Goal: Communication & Community: Share content

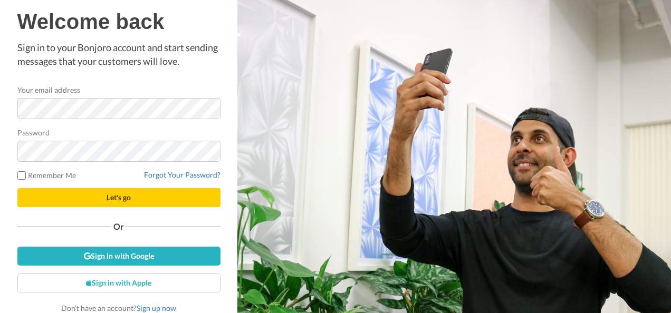
click at [119, 201] on span "Let's go" at bounding box center [119, 197] width 24 height 9
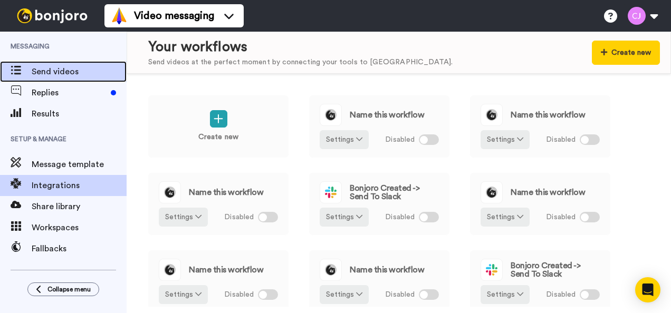
click at [62, 63] on div "Send videos" at bounding box center [63, 71] width 127 height 21
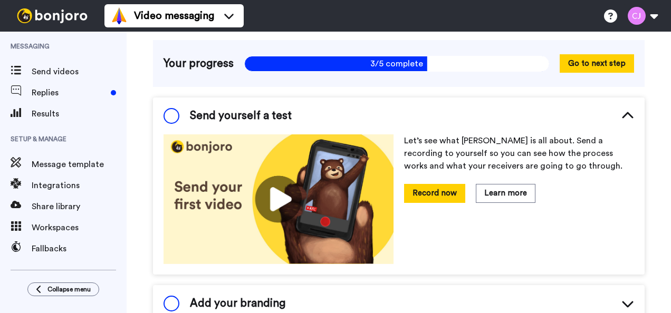
scroll to position [78, 0]
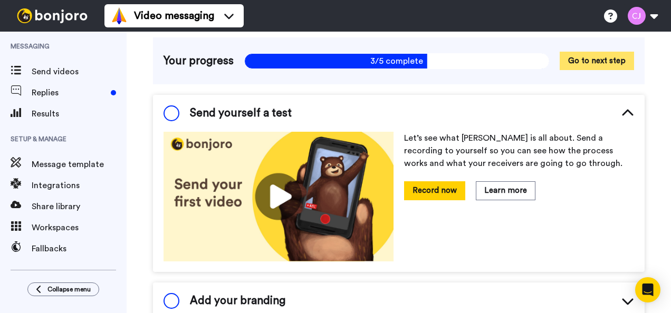
click at [614, 52] on button "Go to next step" at bounding box center [597, 61] width 74 height 18
click at [592, 52] on button "Go to next step" at bounding box center [597, 61] width 74 height 18
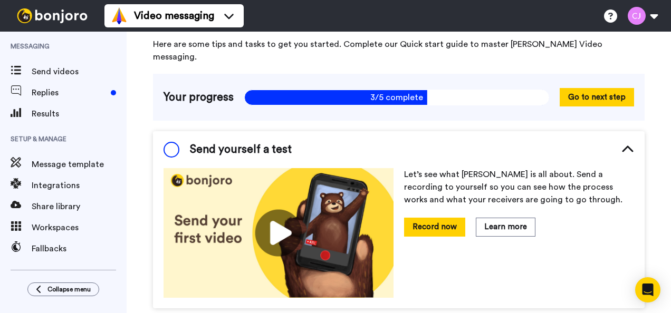
scroll to position [0, 0]
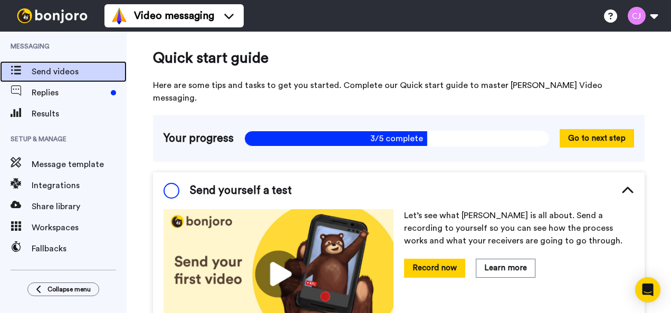
click at [47, 82] on div "Send videos" at bounding box center [63, 71] width 127 height 21
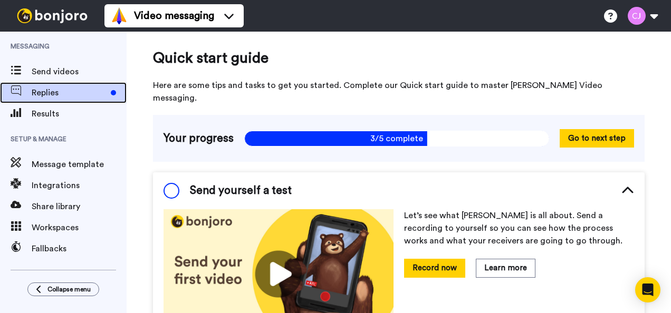
click at [45, 94] on span "Replies" at bounding box center [69, 92] width 75 height 13
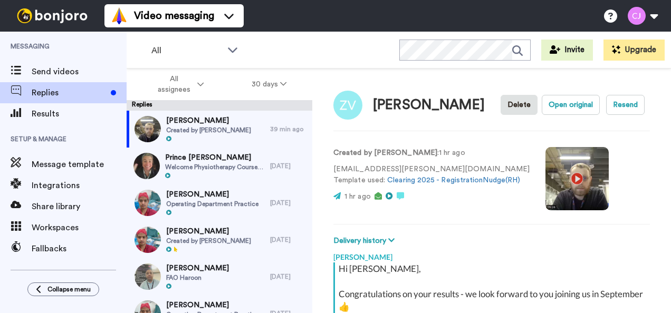
scroll to position [142, 0]
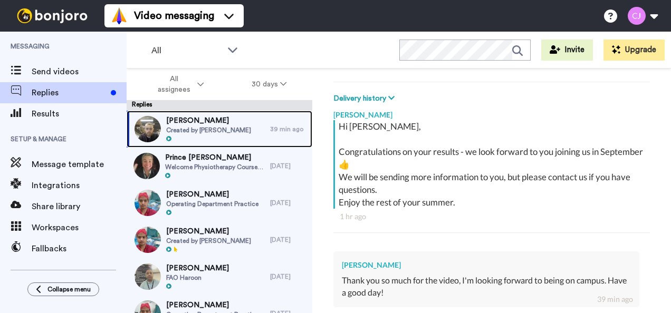
click at [222, 131] on span "Created by [PERSON_NAME]" at bounding box center [208, 130] width 85 height 8
type textarea "x"
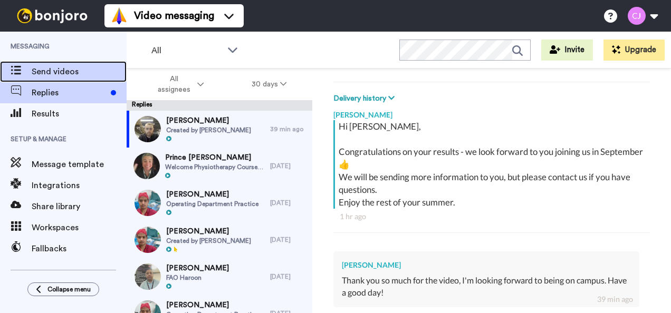
click at [50, 73] on span "Send videos" at bounding box center [79, 71] width 95 height 13
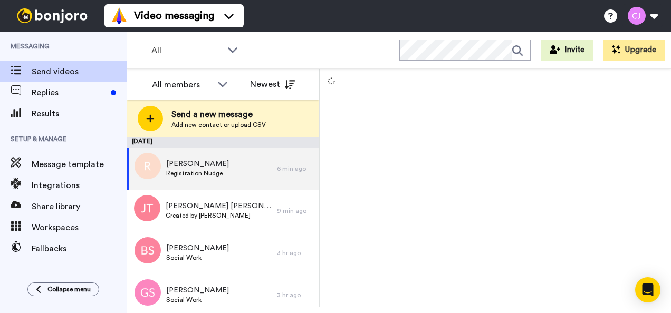
click at [146, 117] on icon at bounding box center [150, 118] width 8 height 9
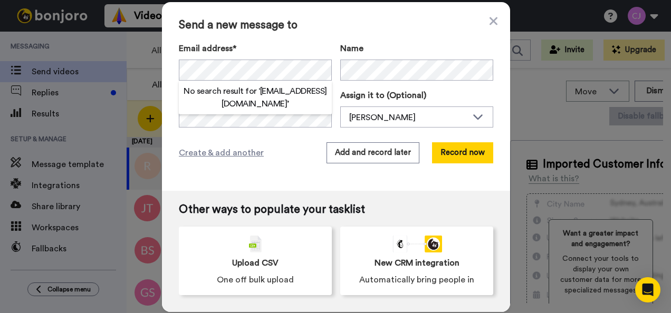
click at [279, 105] on h2 "No search result for ‘ madyarusman@gmail.com ’" at bounding box center [255, 97] width 153 height 25
click at [276, 147] on div "Create & add another Add and record later Record now" at bounding box center [336, 152] width 314 height 21
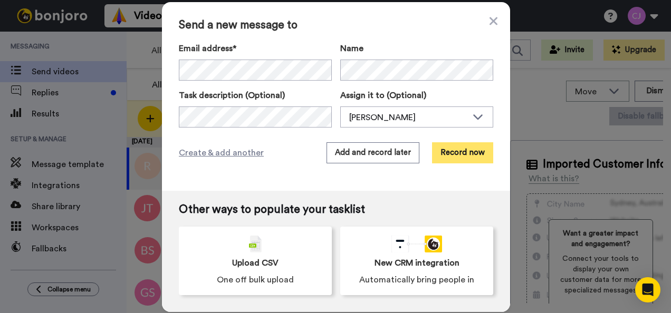
click at [477, 151] on button "Record now" at bounding box center [462, 152] width 61 height 21
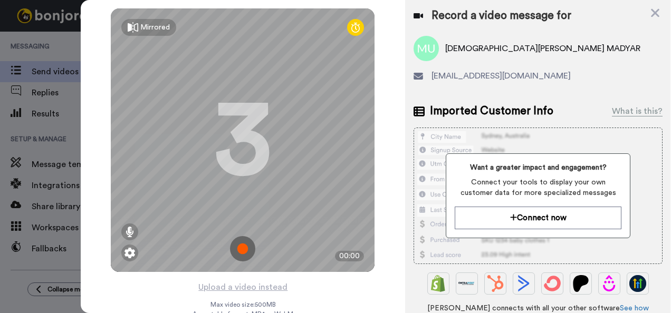
click at [241, 247] on img at bounding box center [242, 248] width 25 height 25
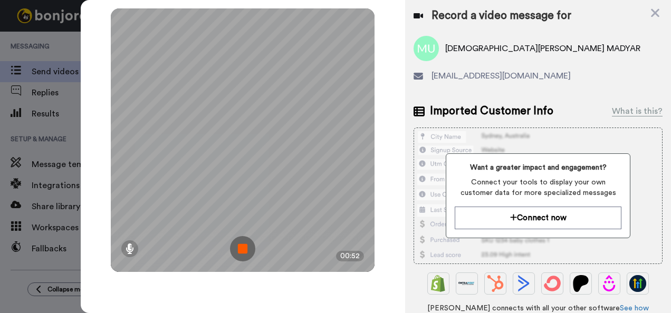
click at [245, 242] on img at bounding box center [242, 248] width 25 height 25
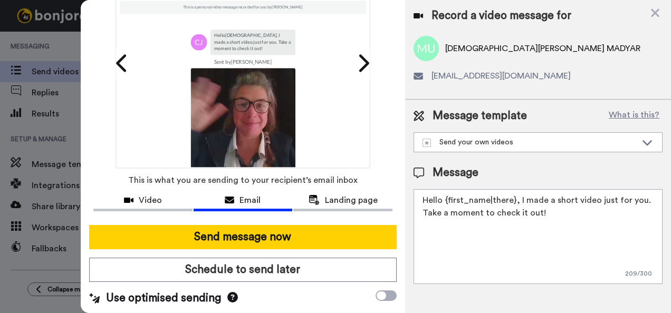
scroll to position [82, 0]
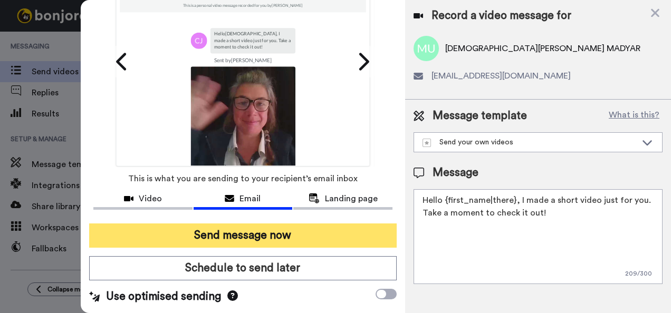
click at [322, 230] on button "Send message now" at bounding box center [243, 236] width 308 height 24
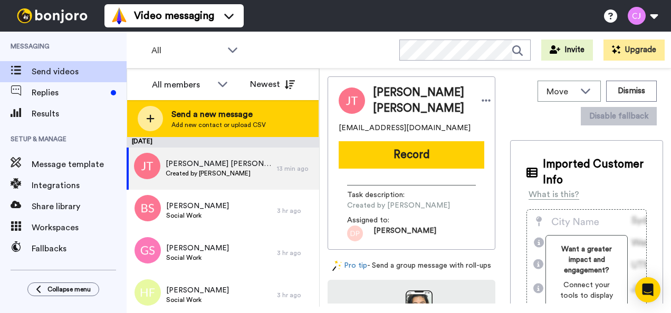
click at [249, 111] on span "Send a new message" at bounding box center [218, 114] width 94 height 13
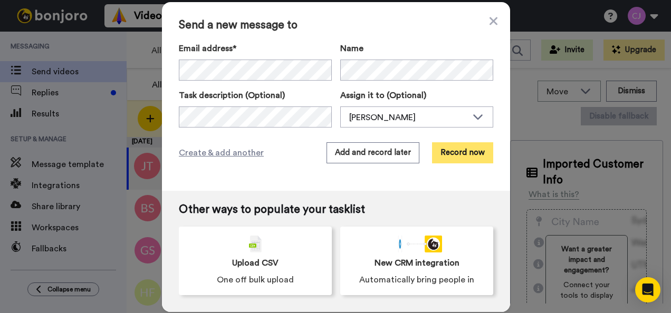
click at [462, 152] on button "Record now" at bounding box center [462, 152] width 61 height 21
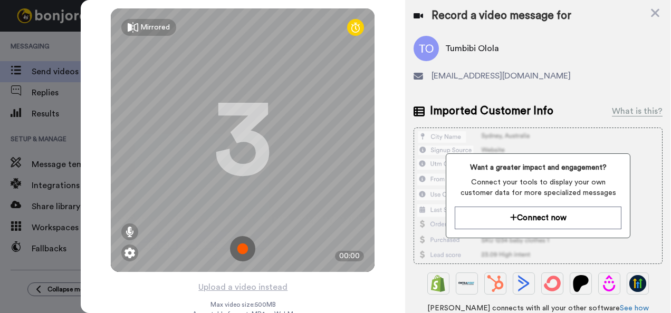
click at [244, 248] on img at bounding box center [242, 248] width 25 height 25
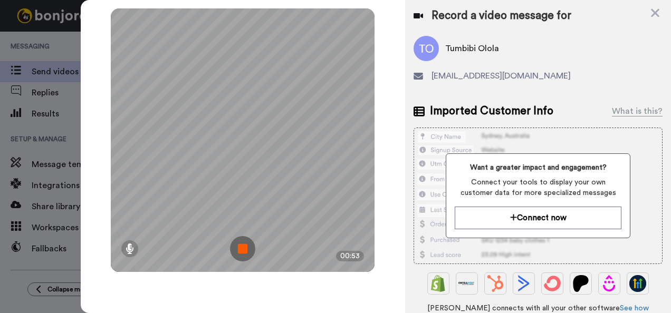
click at [240, 250] on img at bounding box center [242, 248] width 25 height 25
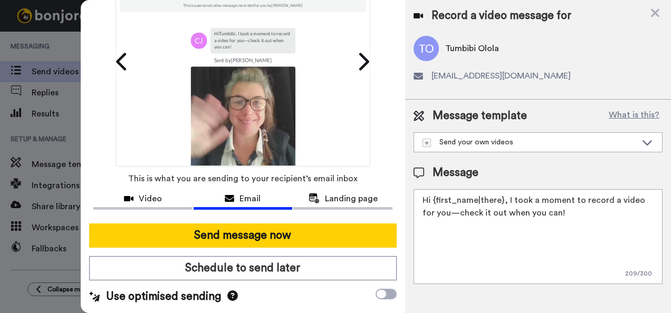
scroll to position [84, 0]
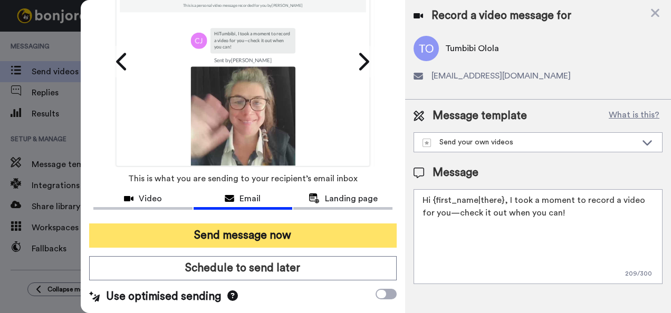
click at [309, 224] on button "Send message now" at bounding box center [243, 236] width 308 height 24
